Goal: Information Seeking & Learning: Learn about a topic

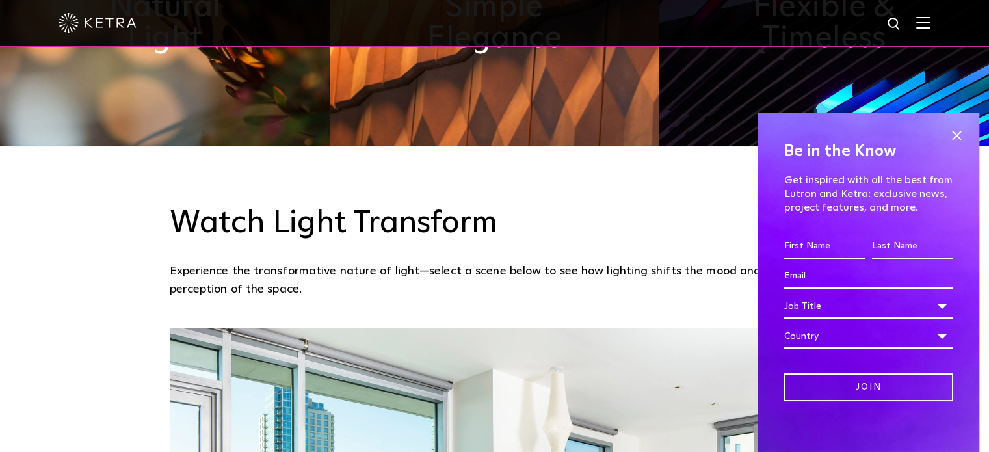
scroll to position [780, 0]
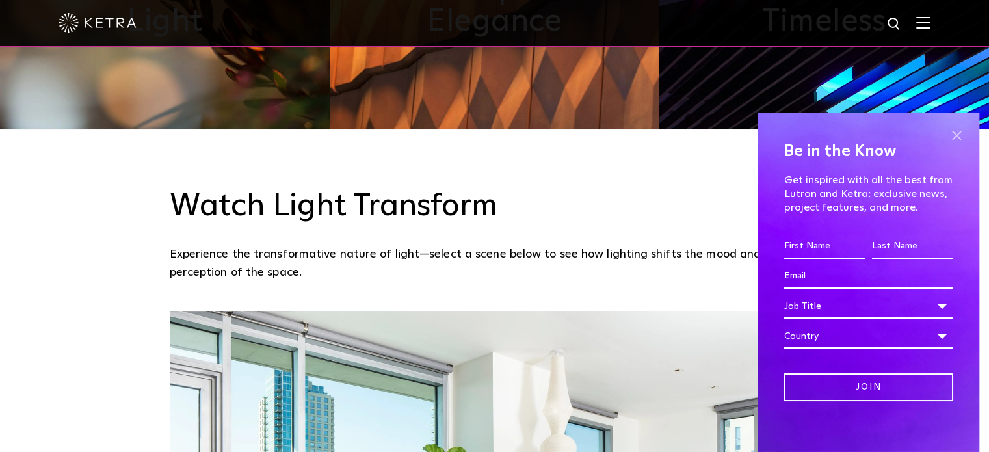
click at [950, 129] on span at bounding box center [955, 135] width 19 height 19
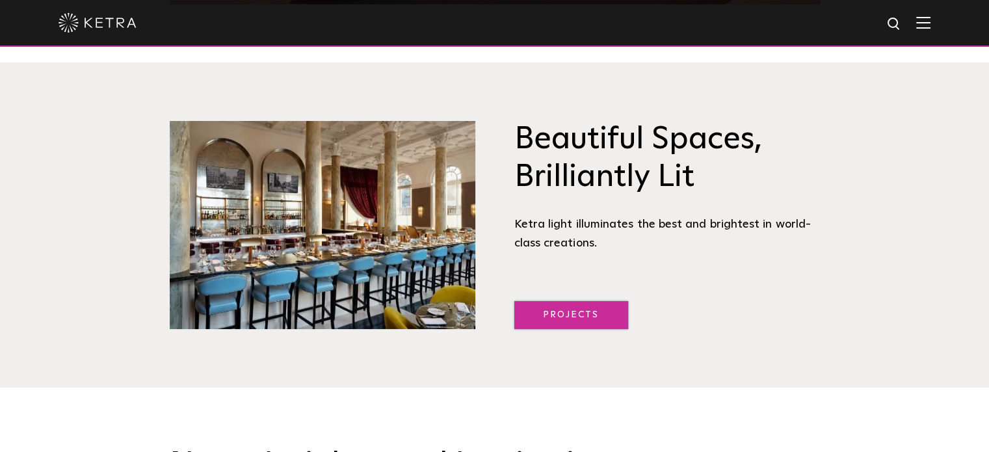
scroll to position [1542, 0]
click at [582, 322] on link "Projects" at bounding box center [571, 315] width 114 height 28
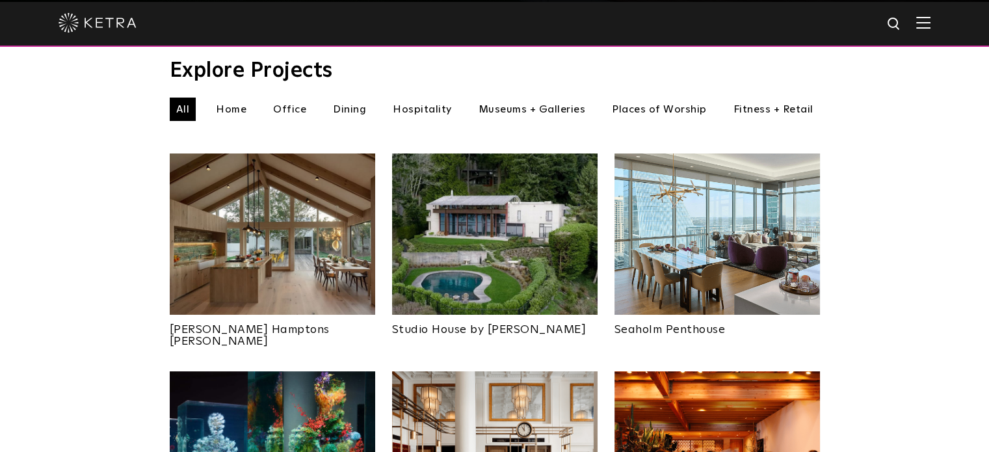
scroll to position [442, 0]
click at [422, 97] on li "Hospitality" at bounding box center [422, 108] width 72 height 23
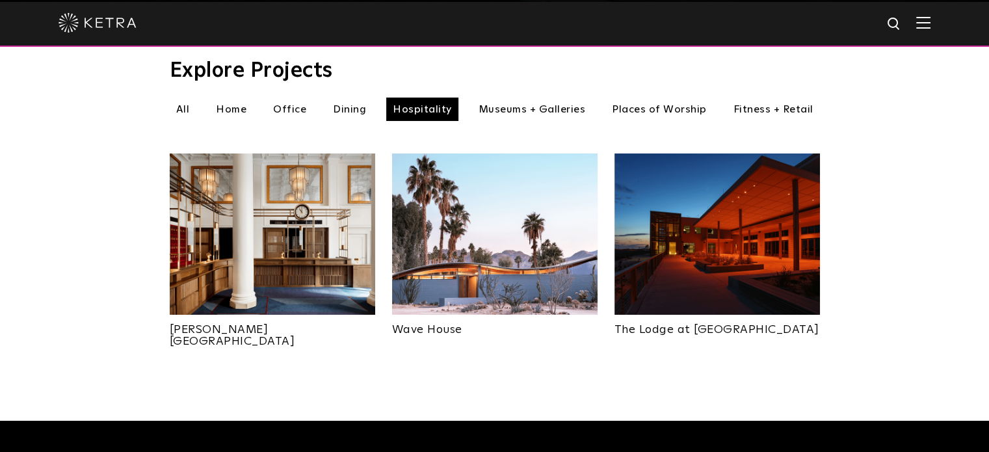
click at [255, 215] on img at bounding box center [272, 233] width 205 height 161
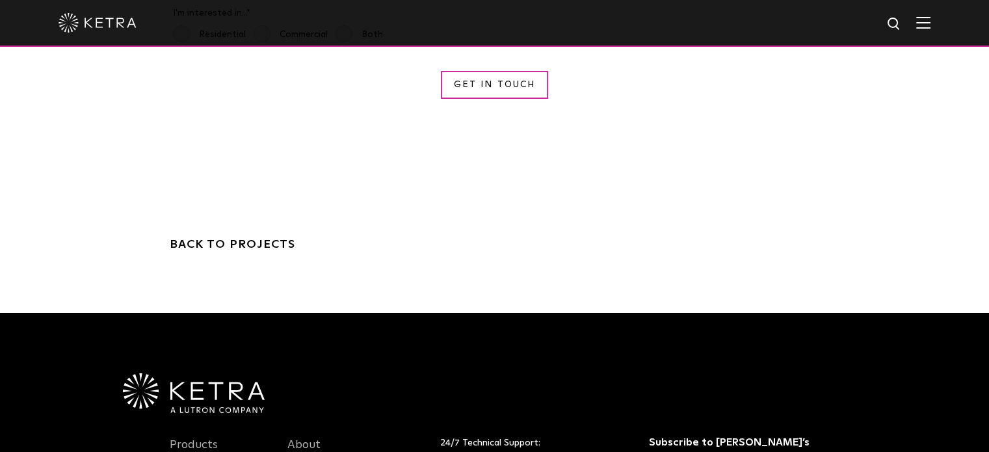
scroll to position [4178, 0]
